Goal: Information Seeking & Learning: Learn about a topic

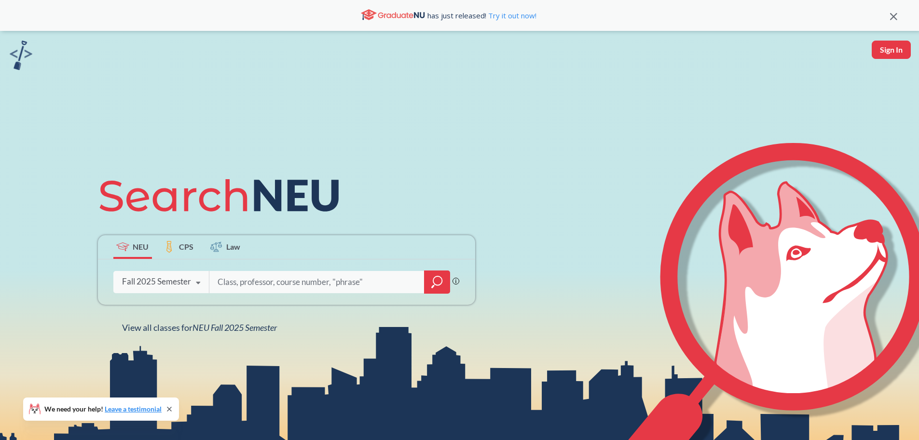
click at [264, 280] on input "search" at bounding box center [317, 282] width 201 height 20
type input "MATH 7234"
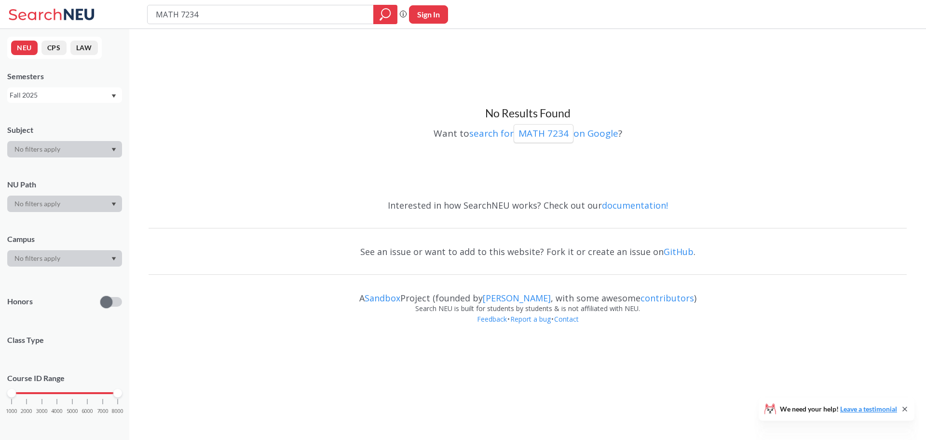
click at [105, 88] on div "Fall 2025" at bounding box center [64, 94] width 115 height 15
click at [86, 167] on div "Summer Full 2025" at bounding box center [67, 169] width 109 height 11
click at [91, 87] on div "Semesters Summer Full 2025" at bounding box center [64, 87] width 115 height 32
click at [91, 95] on div "Summer Full 2025" at bounding box center [60, 95] width 101 height 11
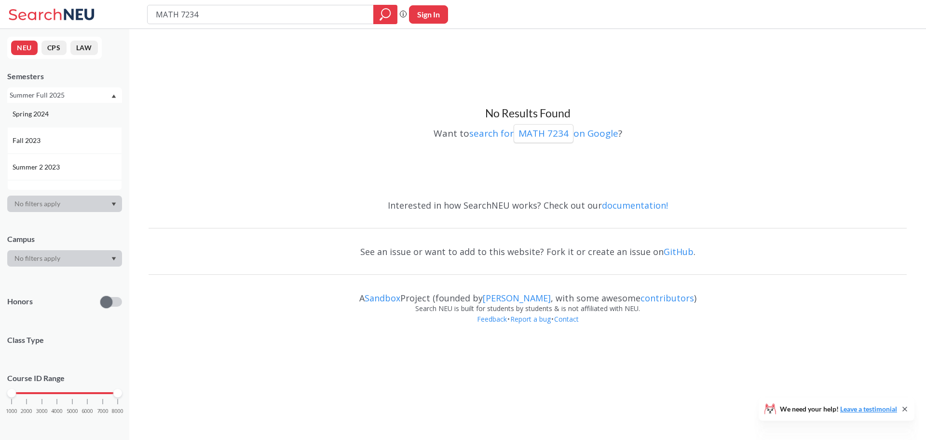
click at [73, 121] on div "Spring 2024" at bounding box center [64, 113] width 115 height 27
click at [553, 131] on p "MATH 7234" at bounding box center [544, 133] width 50 height 13
